Goal: Check status: Check status

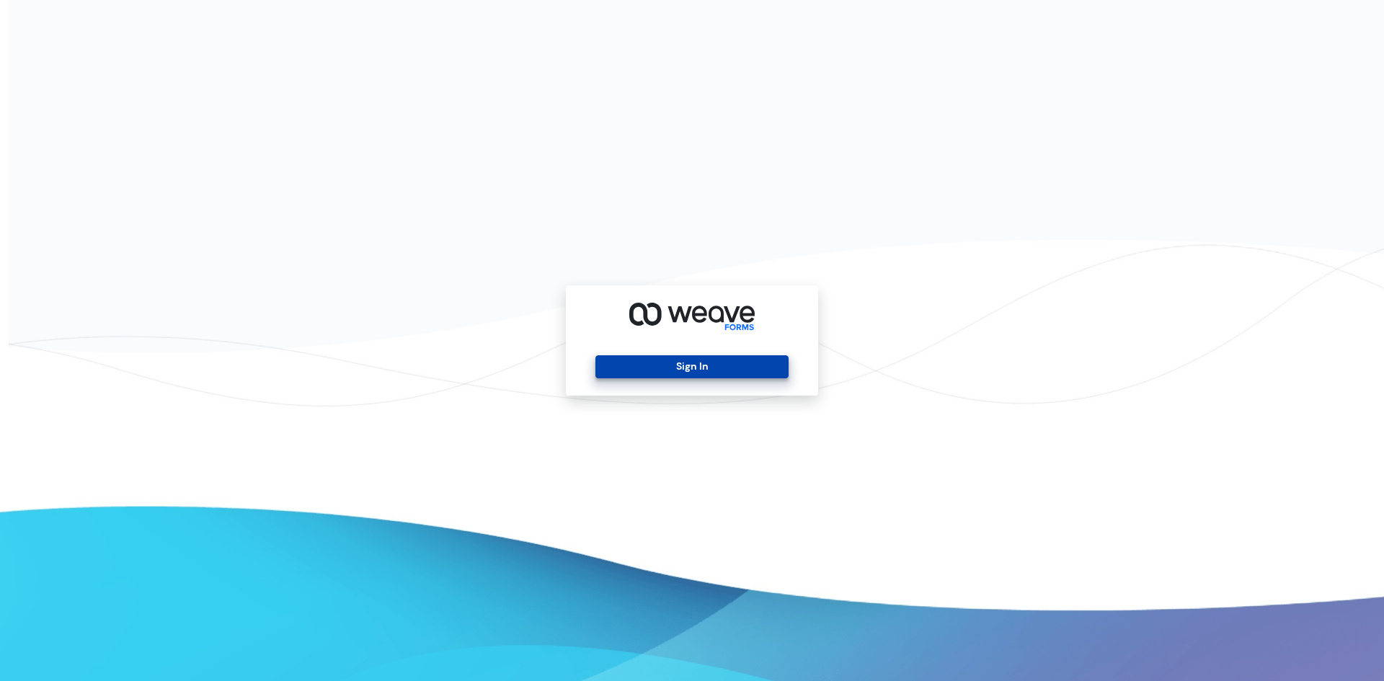
click at [634, 362] on button "Sign In" at bounding box center [692, 366] width 193 height 23
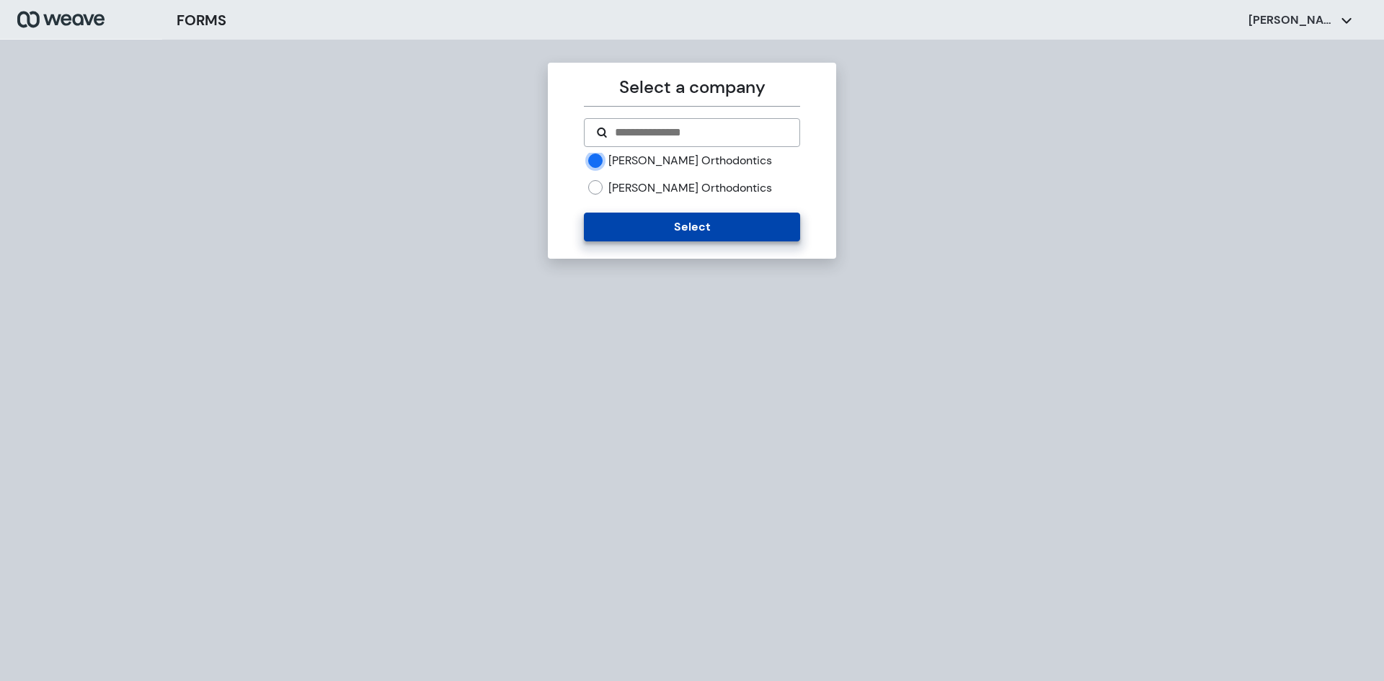
click at [630, 221] on button "Select" at bounding box center [692, 227] width 216 height 29
